Goal: Task Accomplishment & Management: Manage account settings

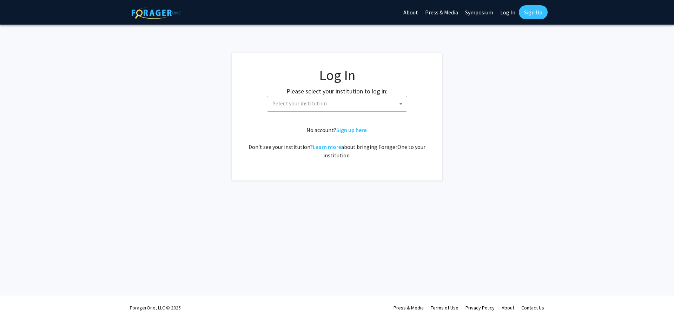
select select
click at [292, 101] on span "Select your institution" at bounding box center [300, 103] width 54 height 7
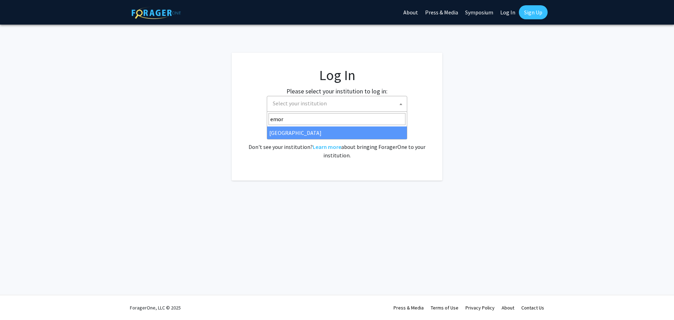
type input "emory"
select select "12"
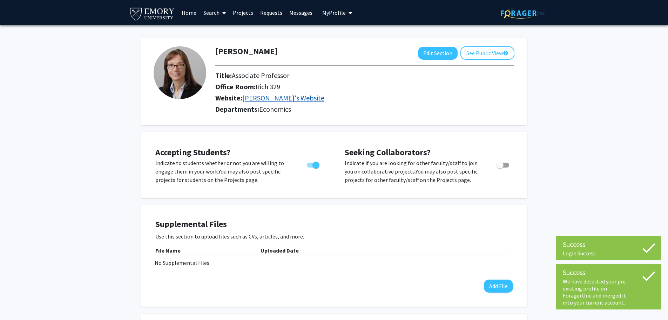
click at [287, 101] on link "[PERSON_NAME]'s Website" at bounding box center [283, 97] width 82 height 9
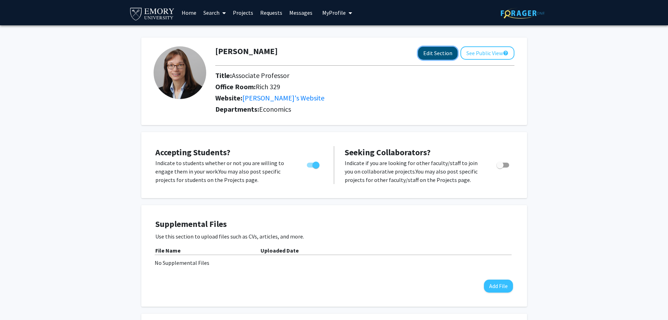
click at [434, 54] on button "Edit Section" at bounding box center [438, 53] width 40 height 13
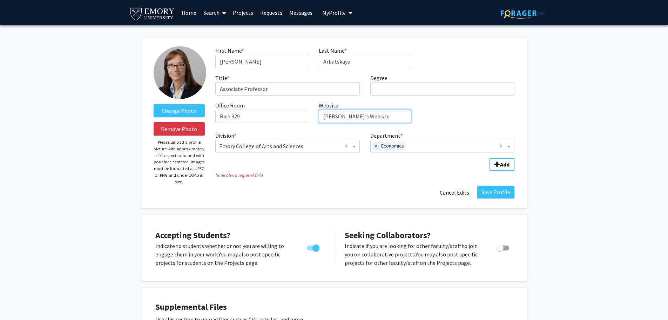
drag, startPoint x: 406, startPoint y: 115, endPoint x: 387, endPoint y: 111, distance: 20.1
click at [308, 111] on div "First Name * required [PERSON_NAME] Last Name * required Arbatskaya Title * req…" at bounding box center [365, 87] width 310 height 82
paste input "[URL][DOMAIN_NAME][PERSON_NAME]"
type input "[URL][DOMAIN_NAME][PERSON_NAME]"
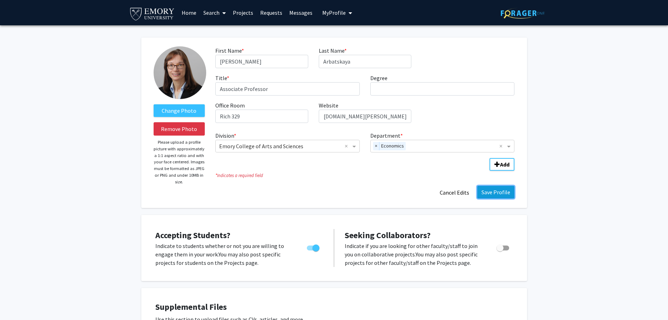
scroll to position [0, 0]
click at [501, 193] on button "Save Profile" at bounding box center [496, 192] width 37 height 13
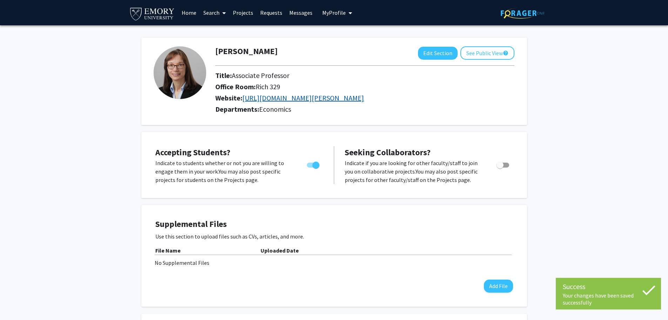
click at [364, 97] on link "[URL][DOMAIN_NAME][PERSON_NAME]" at bounding box center [303, 97] width 122 height 9
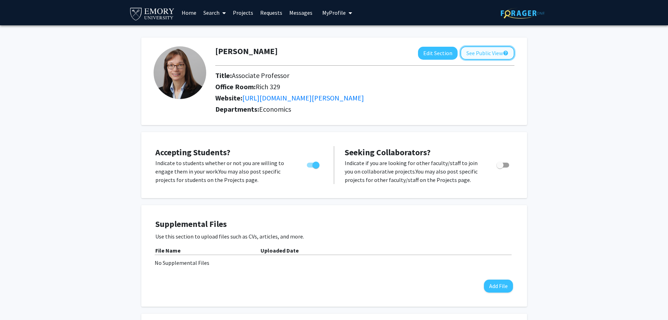
click at [473, 52] on button "See Public View help" at bounding box center [488, 52] width 54 height 13
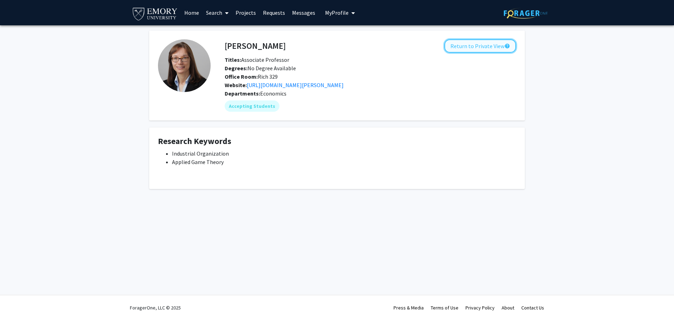
click at [483, 47] on button "Return to Private View help" at bounding box center [480, 45] width 72 height 13
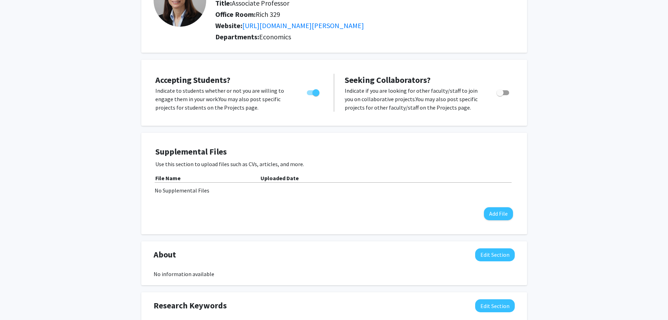
scroll to position [78, 0]
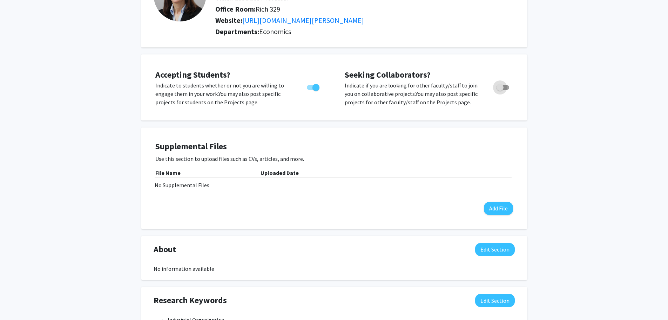
click at [508, 87] on span "Toggle" at bounding box center [503, 87] width 13 height 5
click at [500, 90] on input "Toggle" at bounding box center [500, 90] width 0 height 0
checkbox input "true"
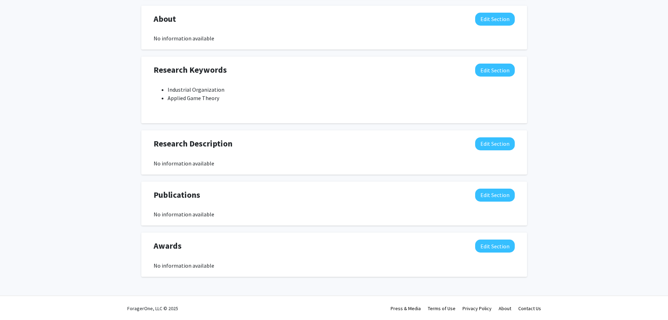
scroll to position [308, 0]
click at [488, 143] on button "Edit Section" at bounding box center [495, 142] width 40 height 13
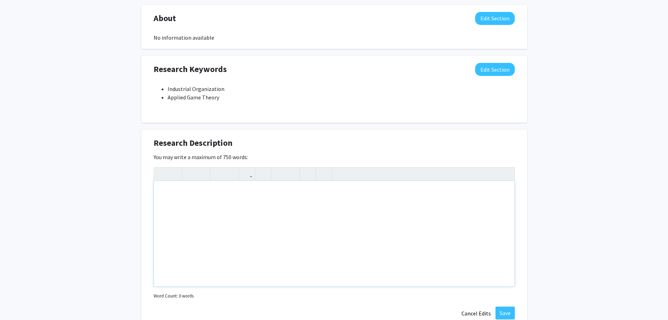
click at [213, 203] on div "Note to users with screen readers: Please deactivate our accessibility plugin f…" at bounding box center [334, 233] width 361 height 105
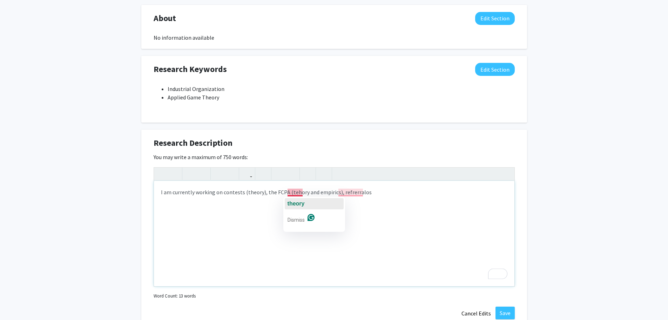
click at [292, 202] on span "theory" at bounding box center [296, 203] width 17 height 6
drag, startPoint x: 287, startPoint y: 192, endPoint x: 337, endPoint y: 193, distance: 50.5
click at [337, 193] on div "I am currently working on contests (theory), the FCPA (theory and empirics), re…" at bounding box center [334, 233] width 361 height 105
copy div "(theory and empirics),"
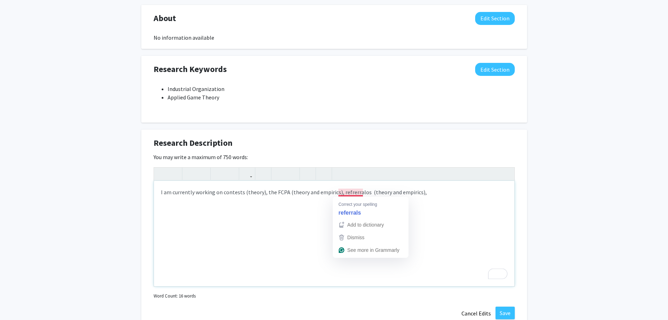
click at [346, 191] on p "I am currently working on contests (theory), the FCPA (theory and empirics), re…" at bounding box center [334, 192] width 347 height 8
click at [350, 192] on p "I am currently working on contests (theory), the FCPA (theory and empirics), re…" at bounding box center [334, 192] width 347 height 8
click at [350, 191] on p "I am currently working on contests (theory), the FCPA (theory and empirics), re…" at bounding box center [334, 192] width 347 height 8
click at [339, 192] on p "I am currently working on contests (theory), the FCPA (theory and empirics), re…" at bounding box center [334, 192] width 347 height 8
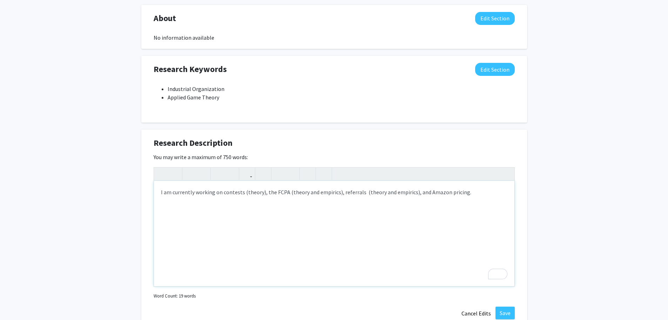
click at [262, 193] on p "I am currently working on contests (theory), the FCPA (theory and empirics), re…" at bounding box center [334, 192] width 347 height 8
click at [317, 194] on p "I am currently working on contests, the FCPA (theory and empirics), referrals (…" at bounding box center [334, 192] width 347 height 8
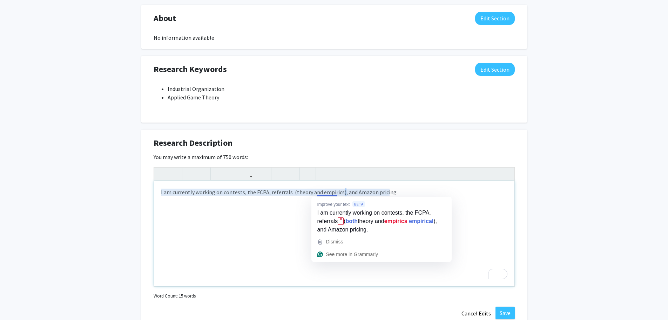
click at [339, 194] on p "I am currently working on contests, the FCPA, referrals (theory and empirics), …" at bounding box center [334, 192] width 347 height 8
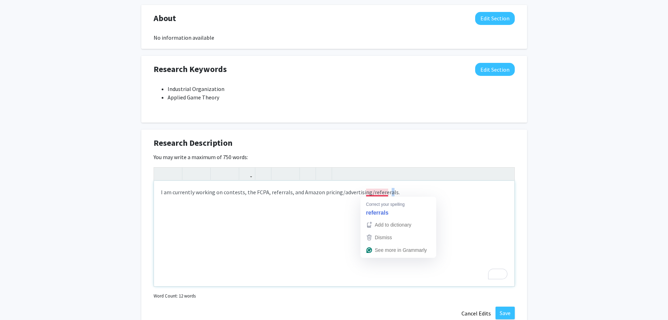
click at [383, 194] on p "I am currently working on contests, the FCPA, referrals, and Amazon pricing/adv…" at bounding box center [334, 192] width 347 height 8
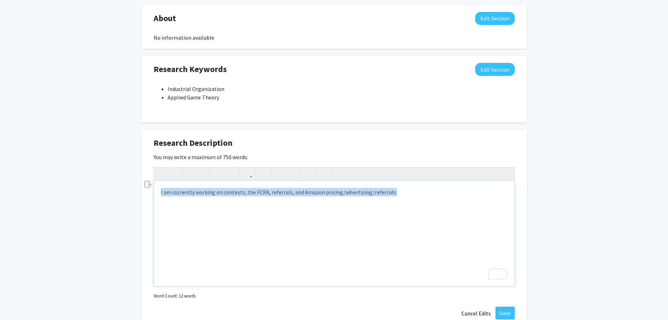
drag, startPoint x: 403, startPoint y: 192, endPoint x: 158, endPoint y: 209, distance: 245.8
click at [158, 209] on div "I am currently working on contests, the FCPA, referrals, and Amazon pricing/adv…" at bounding box center [334, 233] width 361 height 105
copy p "I am currently working on contests, the FCPA, referrals, and Amazon pricing/adv…"
drag, startPoint x: 195, startPoint y: 192, endPoint x: 172, endPoint y: 193, distance: 23.5
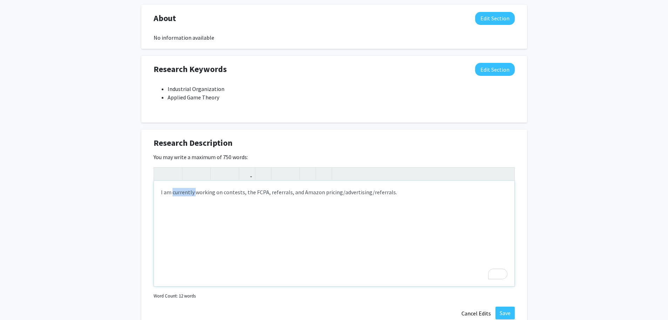
click at [172, 193] on p "I am currently working on contests, the FCPA, referrals, and Amazon pricing/adv…" at bounding box center [334, 192] width 347 height 8
click at [267, 194] on p "I am working on contests, the FCPA, referrals, and Amazon pricing/advertising/r…" at bounding box center [334, 192] width 347 height 8
type textarea "<p>I am working on contests, the FCPA, referrals, algorithmic pricing, and Amaz…"
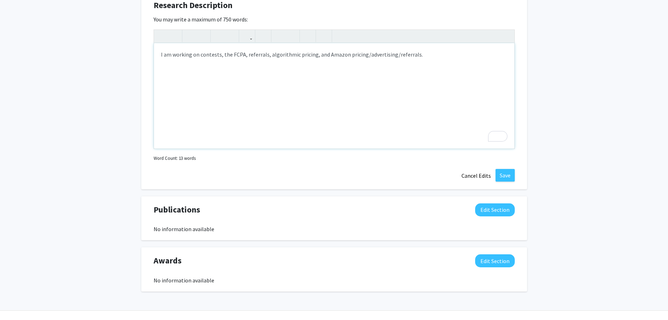
scroll to position [447, 0]
drag, startPoint x: 501, startPoint y: 173, endPoint x: 314, endPoint y: 97, distance: 201.4
click at [323, 114] on form "<p>I am working on contests, the FCPA, referrals, algorithmic pricing, and Amaz…" at bounding box center [334, 96] width 361 height 134
drag, startPoint x: 266, startPoint y: 54, endPoint x: 321, endPoint y: 51, distance: 55.5
click at [314, 52] on p "I am working on contests, the FCPA, referrals, algorithmic pricing, and Amazon …" at bounding box center [334, 53] width 347 height 8
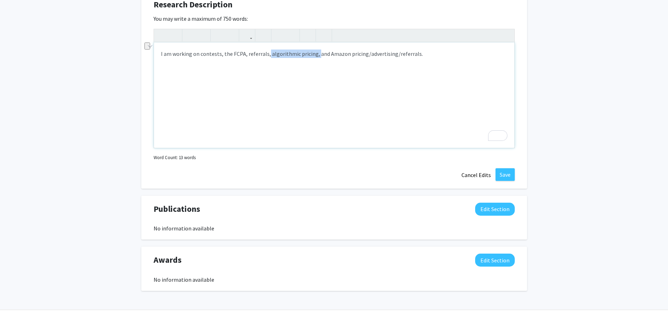
copy p "algorithmic pricing,"
click at [504, 176] on button "Save" at bounding box center [505, 174] width 19 height 13
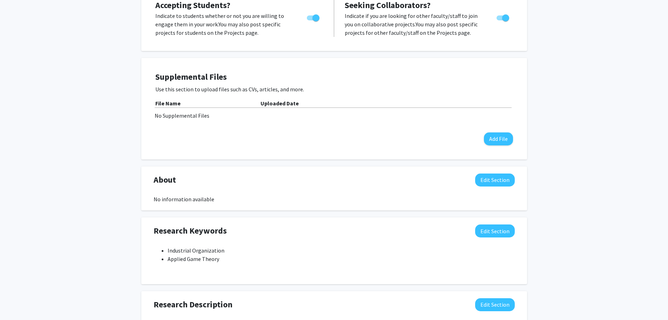
scroll to position [0, 0]
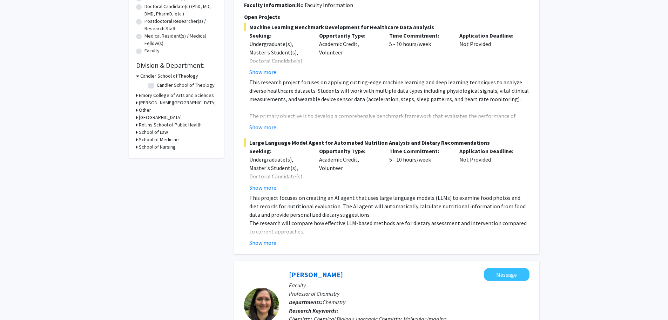
scroll to position [120, 0]
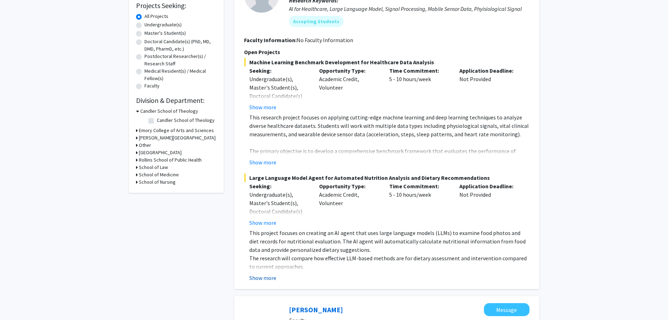
click at [261, 276] on button "Show more" at bounding box center [262, 277] width 27 height 8
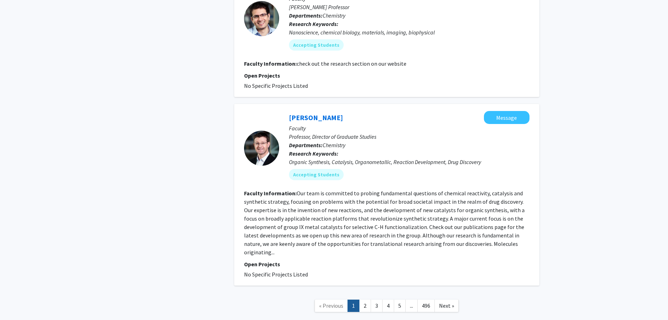
scroll to position [2325, 0]
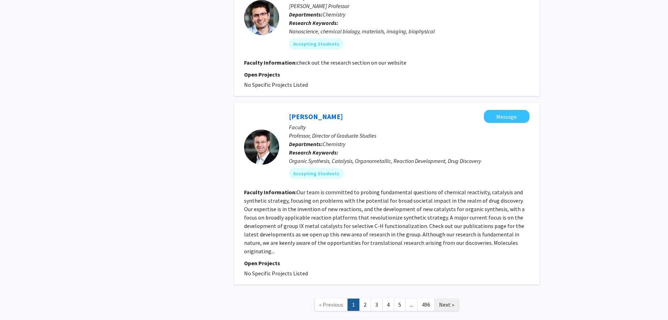
click at [443, 301] on span "Next »" at bounding box center [446, 304] width 15 height 7
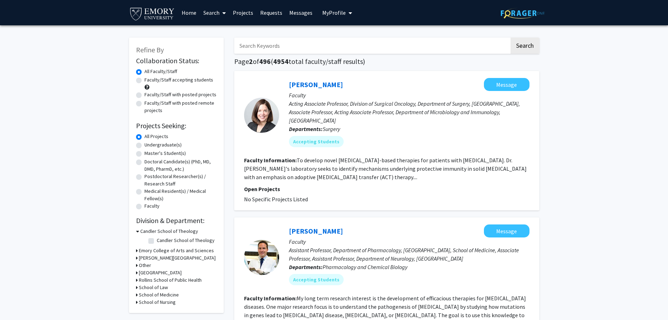
click at [273, 45] on input "Search Keywords" at bounding box center [371, 46] width 275 height 16
type input "arbatskaya"
click at [511, 38] on button "Search" at bounding box center [525, 46] width 29 height 16
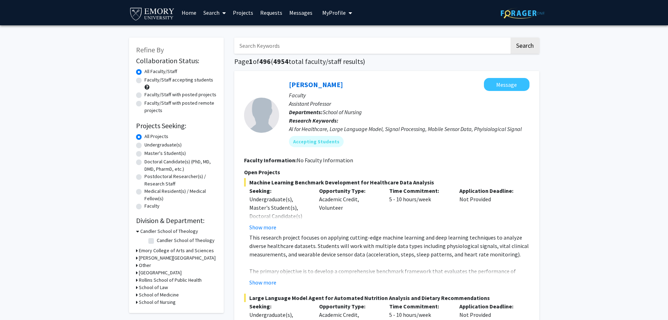
click at [189, 13] on link "Home" at bounding box center [189, 12] width 22 height 25
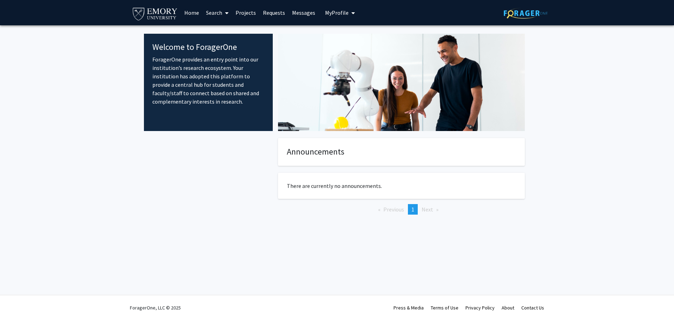
click at [215, 15] on link "Search" at bounding box center [216, 12] width 29 height 25
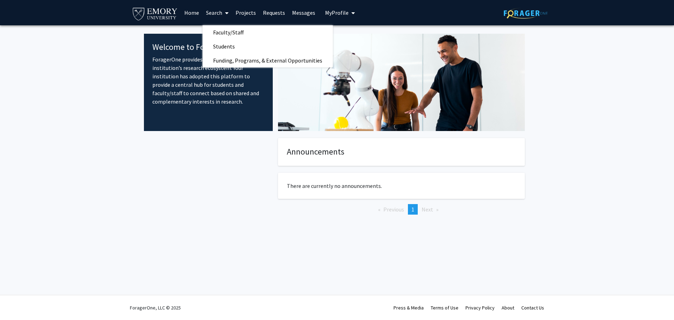
click at [239, 14] on link "Projects" at bounding box center [245, 12] width 27 height 25
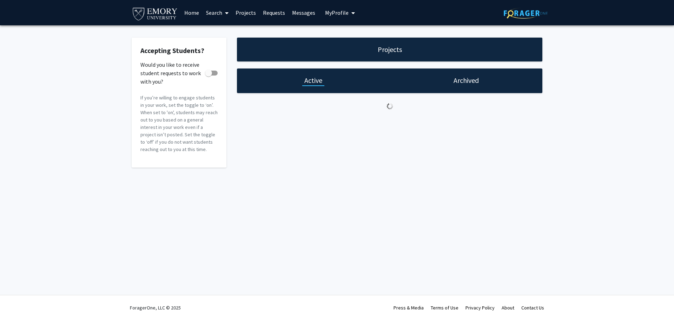
checkbox input "true"
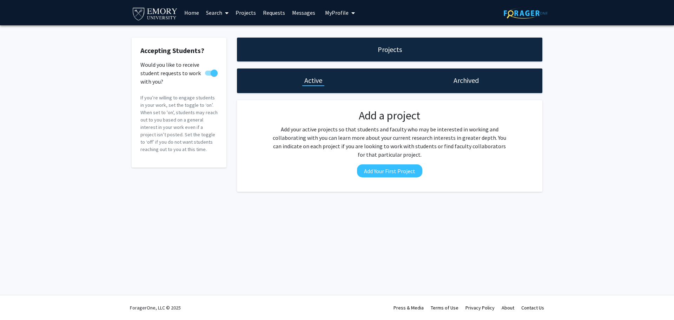
click at [209, 12] on link "Search" at bounding box center [216, 12] width 29 height 25
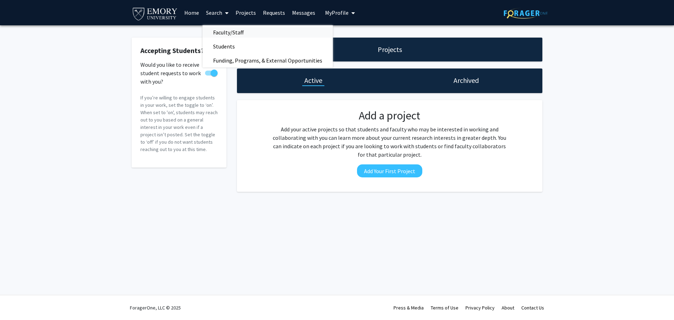
click at [226, 33] on span "Faculty/Staff" at bounding box center [228, 32] width 52 height 14
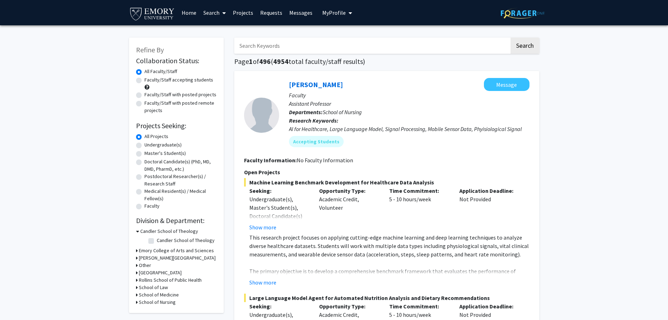
click at [254, 45] on input "Search Keywords" at bounding box center [371, 46] width 275 height 16
type input "arbatskaya"
click at [521, 47] on button "Search" at bounding box center [525, 46] width 29 height 16
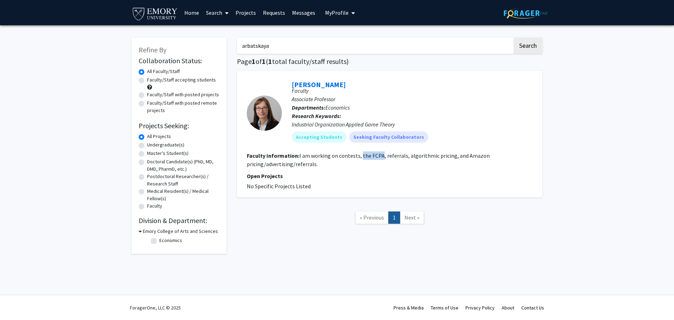
drag, startPoint x: 360, startPoint y: 154, endPoint x: 380, endPoint y: 156, distance: 19.7
click at [380, 156] on fg-read-more "I am working on contests, the FCPA, referrals, algorithmic pricing, and Amazon …" at bounding box center [368, 159] width 243 height 15
copy fg-read-more "the FCPA"
click at [327, 85] on link "[PERSON_NAME]" at bounding box center [319, 84] width 54 height 9
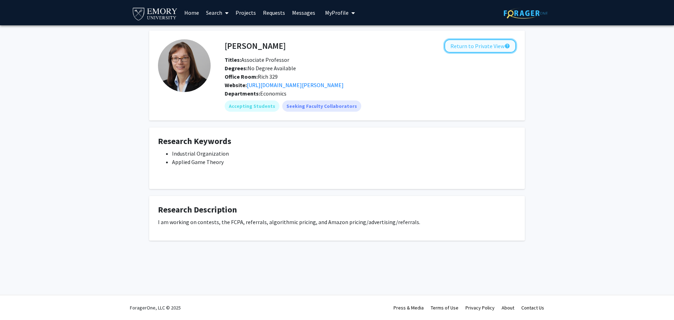
click at [461, 48] on button "Return to Private View help" at bounding box center [480, 45] width 72 height 13
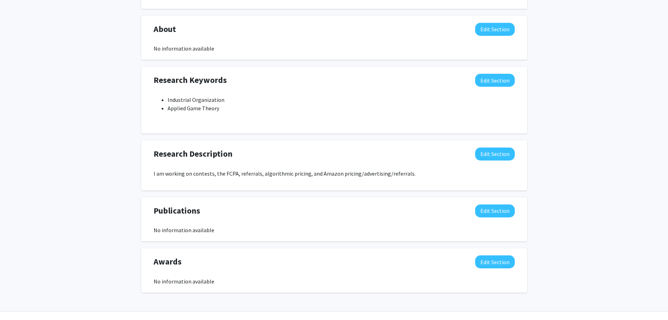
scroll to position [314, 0]
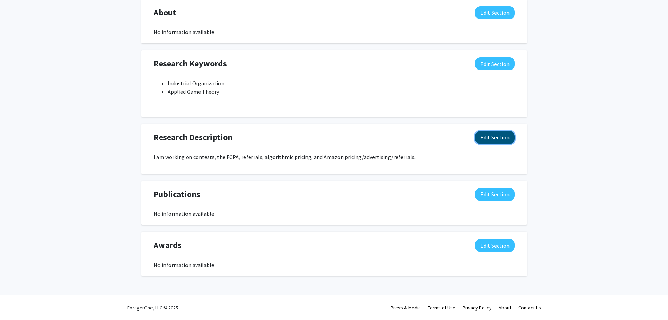
click at [492, 141] on button "Edit Section" at bounding box center [495, 137] width 40 height 13
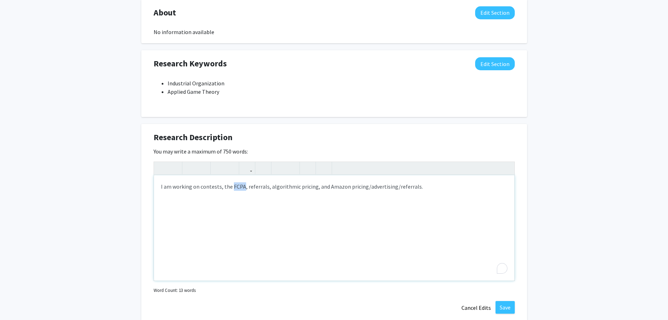
drag, startPoint x: 231, startPoint y: 185, endPoint x: 241, endPoint y: 187, distance: 11.1
click at [241, 187] on p "I am working on contests, the FCPA, referrals, algorithmic pricing, and Amazon …" at bounding box center [334, 186] width 347 height 8
paste div "To enrich screen reader interactions, please activate Accessibility in Grammarl…"
type textarea "<p>I am working on contests, the Foreign Corrupt Practices ActFCPA, referrals, …"
type textarea "<p>I am working on contests, the Foreign Corrupt Practices Act (FCPA), referral…"
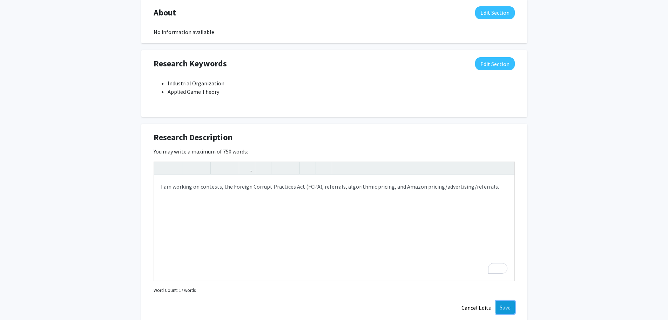
click at [510, 309] on button "Save" at bounding box center [505, 307] width 19 height 13
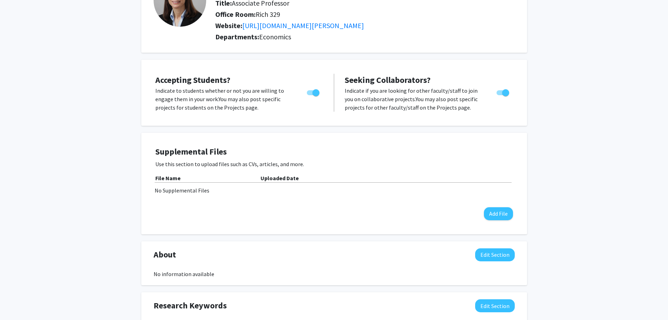
scroll to position [0, 0]
